Goal: Transaction & Acquisition: Obtain resource

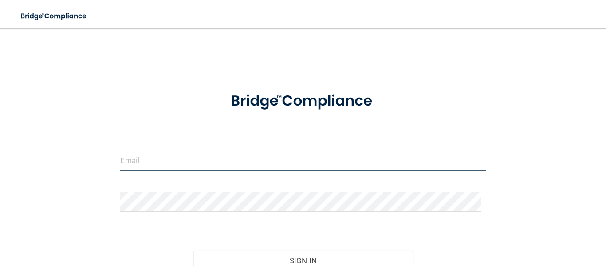
type input "[EMAIL_ADDRESS][PERSON_NAME][DOMAIN_NAME]"
click at [192, 161] on input "[EMAIL_ADDRESS][PERSON_NAME][DOMAIN_NAME]" at bounding box center [302, 160] width 365 height 20
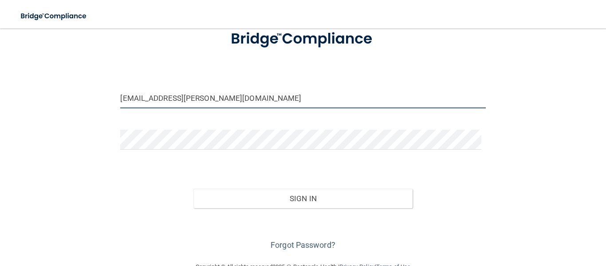
scroll to position [84, 0]
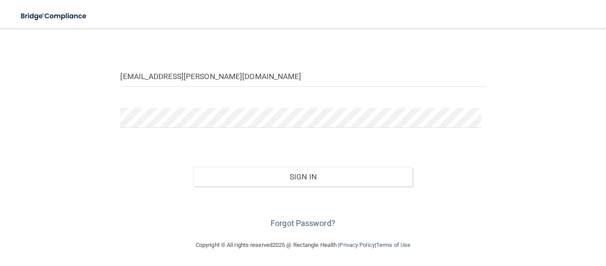
click at [297, 165] on div "Sign In" at bounding box center [302, 167] width 378 height 37
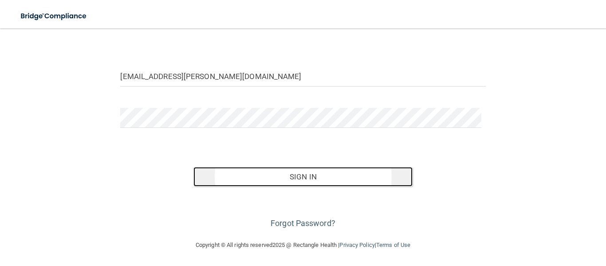
click at [298, 173] on button "Sign In" at bounding box center [302, 177] width 219 height 20
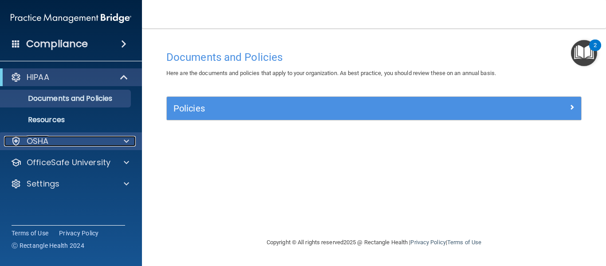
click at [77, 137] on div "OSHA" at bounding box center [59, 141] width 110 height 11
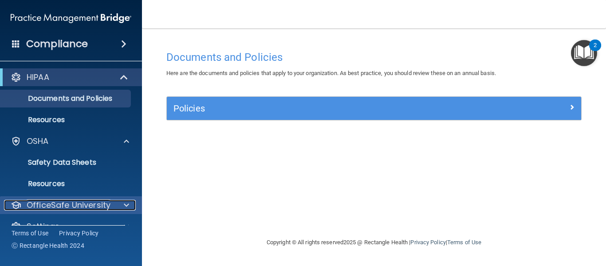
click at [69, 202] on p "OfficeSafe University" at bounding box center [69, 205] width 84 height 11
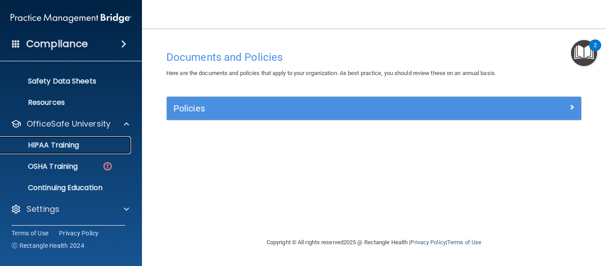
click at [55, 146] on p "HIPAA Training" at bounding box center [42, 145] width 73 height 9
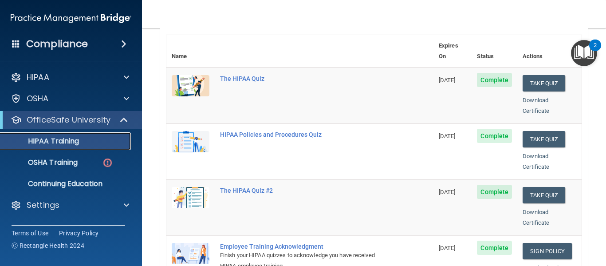
scroll to position [97, 0]
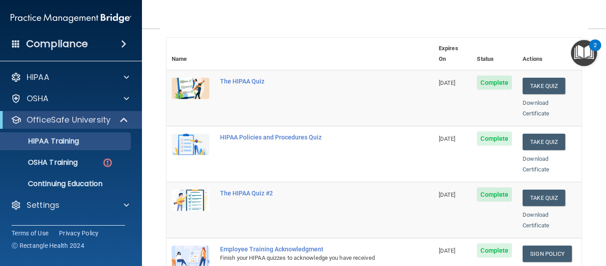
click at [544, 209] on div "Download Certificate" at bounding box center [549, 219] width 54 height 21
click at [542, 209] on div "Download Certificate" at bounding box center [549, 219] width 54 height 21
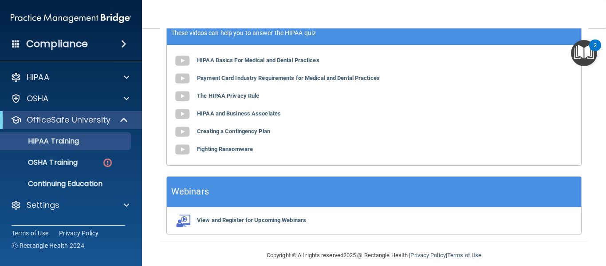
scroll to position [0, 0]
